Goal: Task Accomplishment & Management: Manage account settings

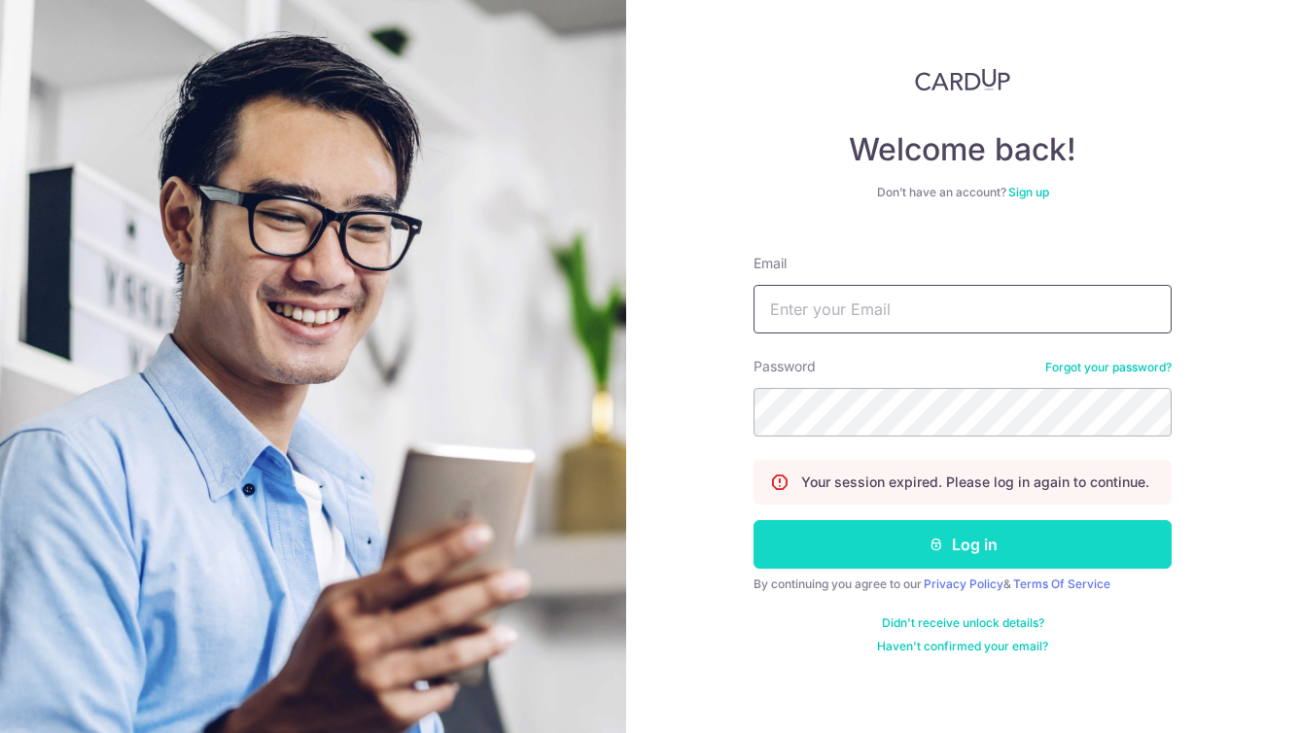
type input "[EMAIL_ADDRESS][DOMAIN_NAME]"
click at [870, 541] on button "Log in" at bounding box center [963, 544] width 418 height 49
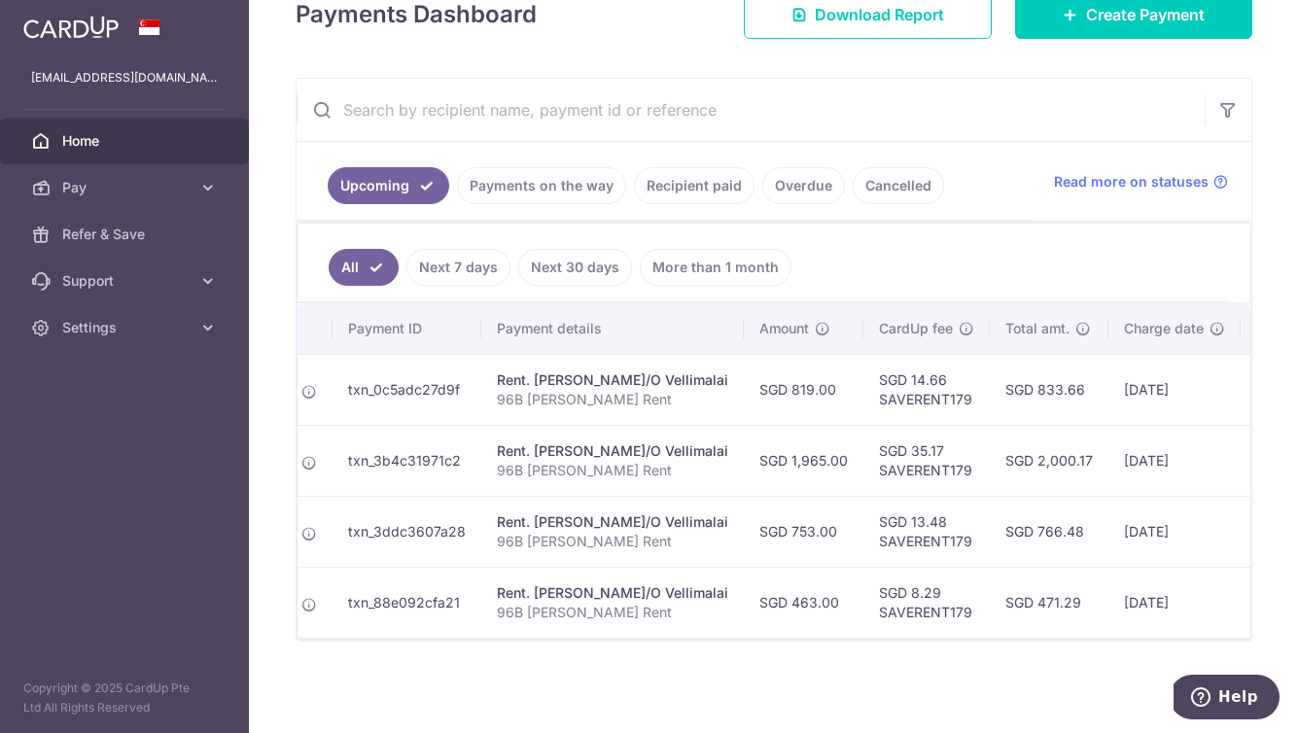
scroll to position [0, 223]
